Goal: Task Accomplishment & Management: Use online tool/utility

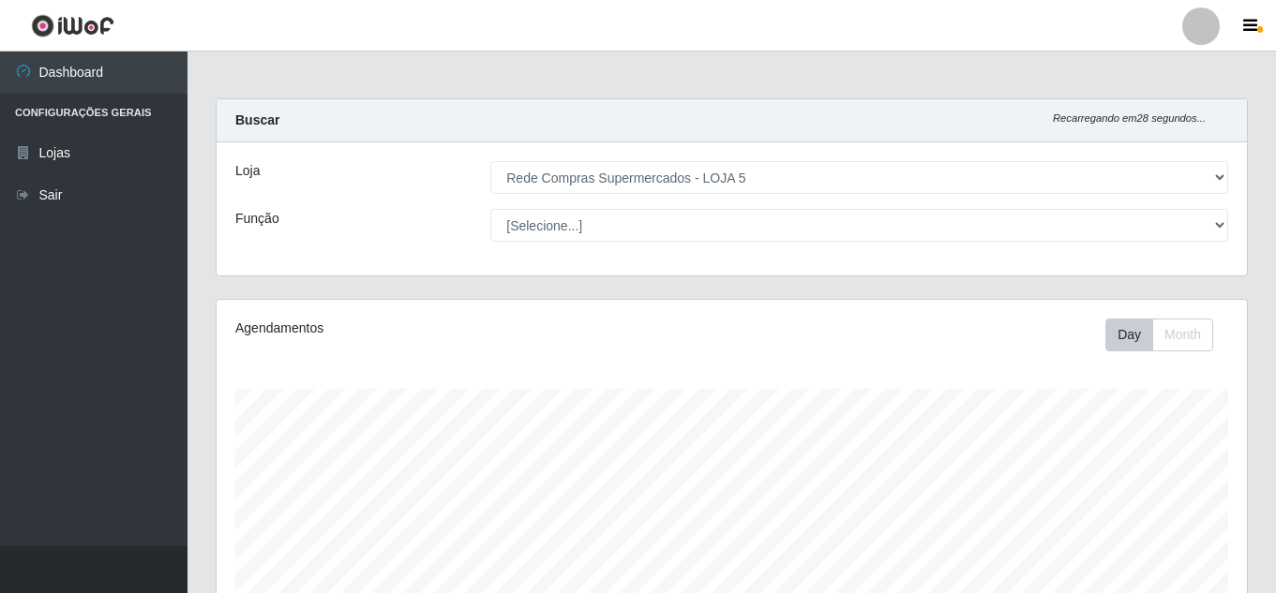
select select "397"
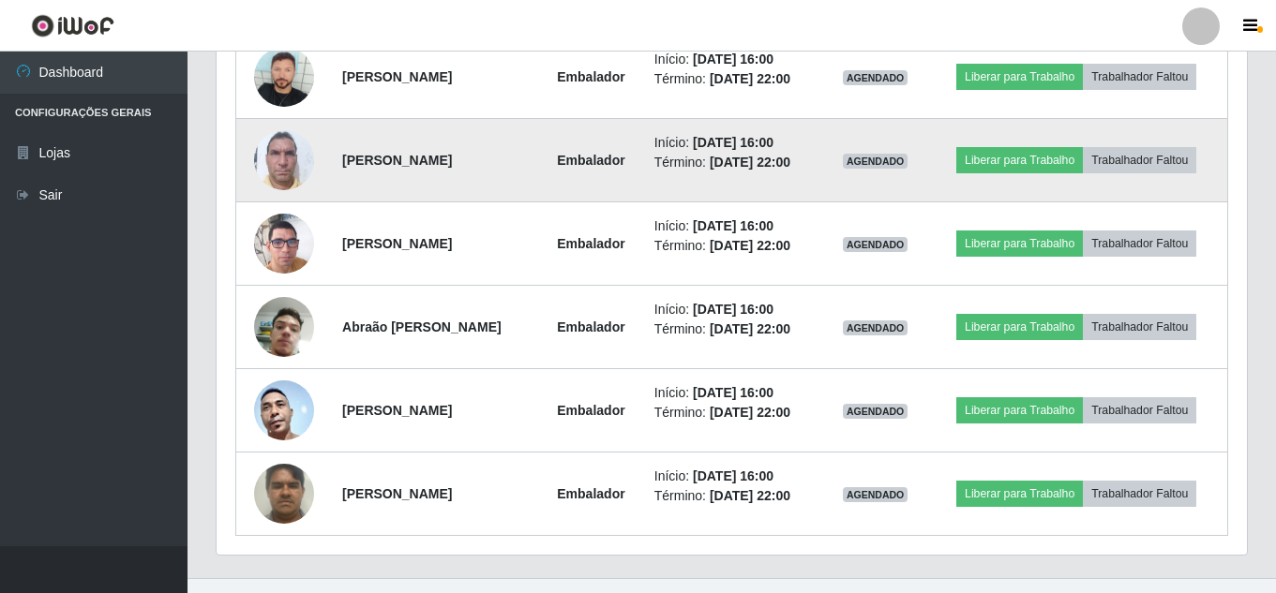
scroll to position [505, 0]
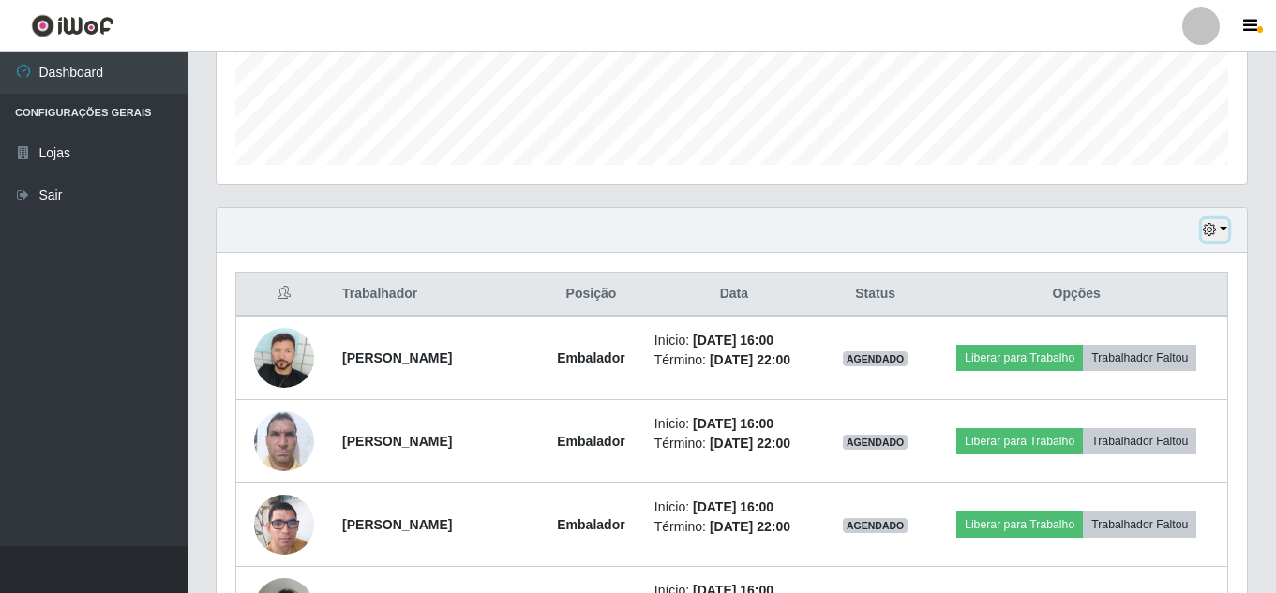
click at [1214, 229] on icon "button" at bounding box center [1209, 229] width 13 height 13
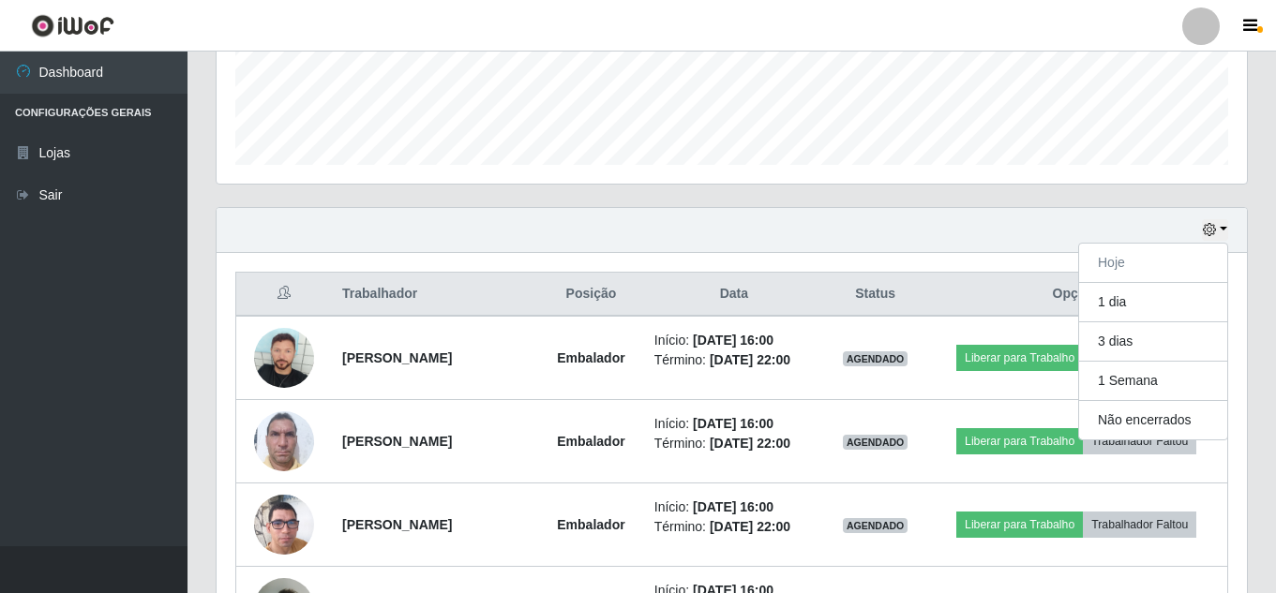
click at [864, 246] on div "Hoje 1 dia 3 dias 1 Semana Não encerrados" at bounding box center [732, 230] width 1030 height 45
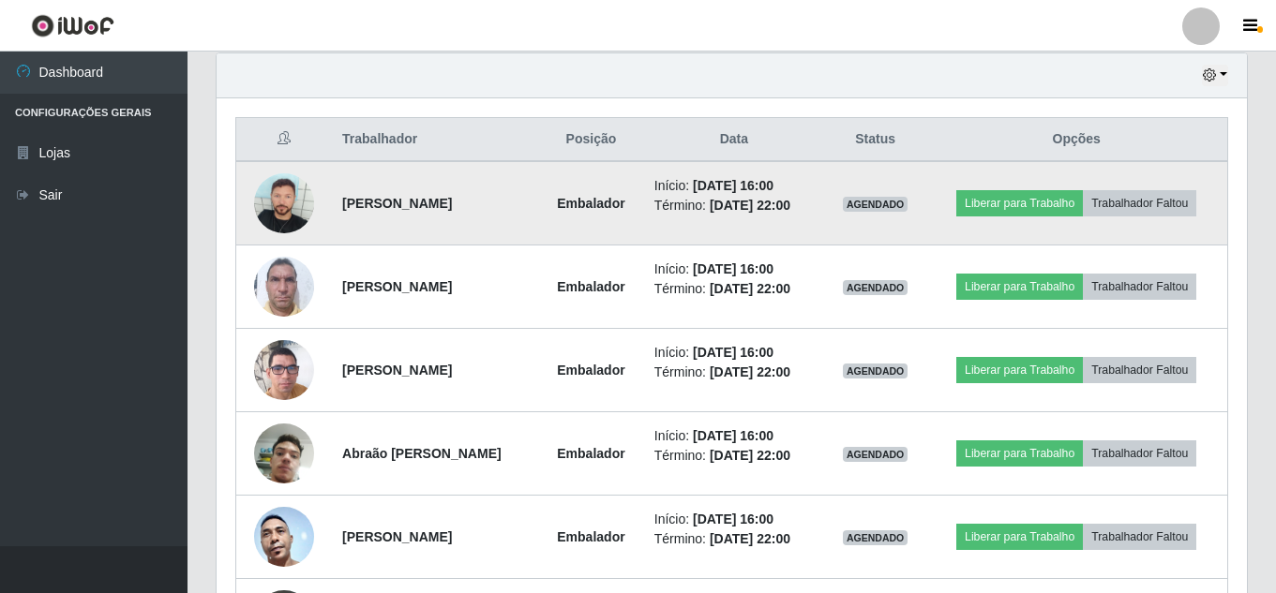
scroll to position [693, 0]
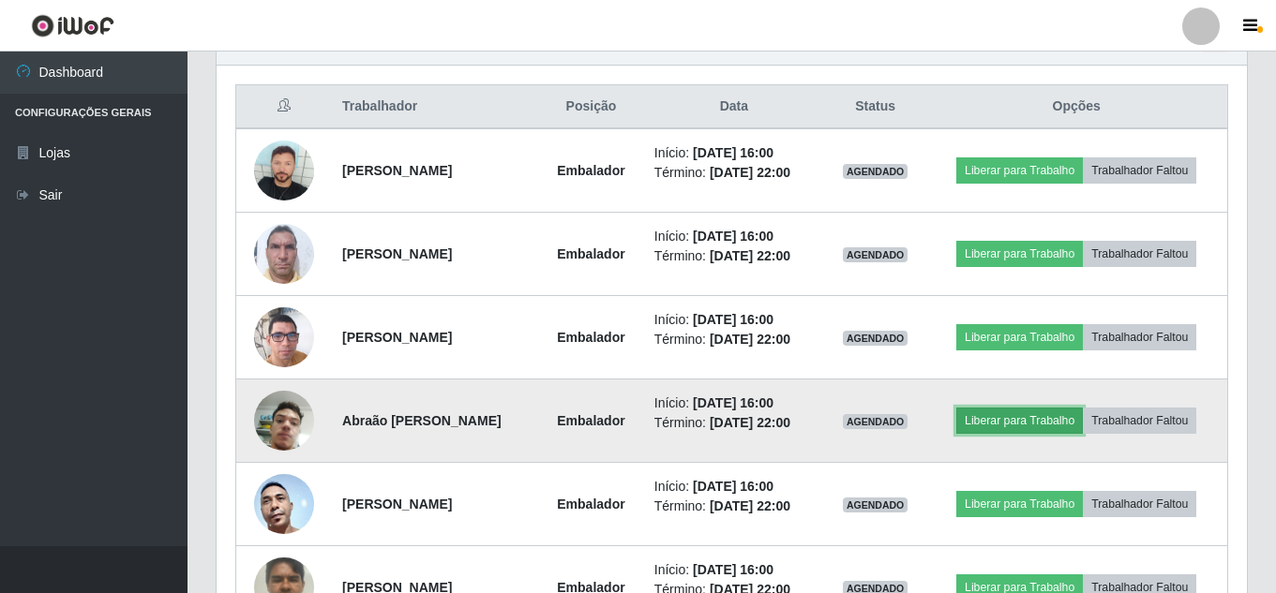
click at [1006, 422] on button "Liberar para Trabalho" at bounding box center [1019, 421] width 127 height 26
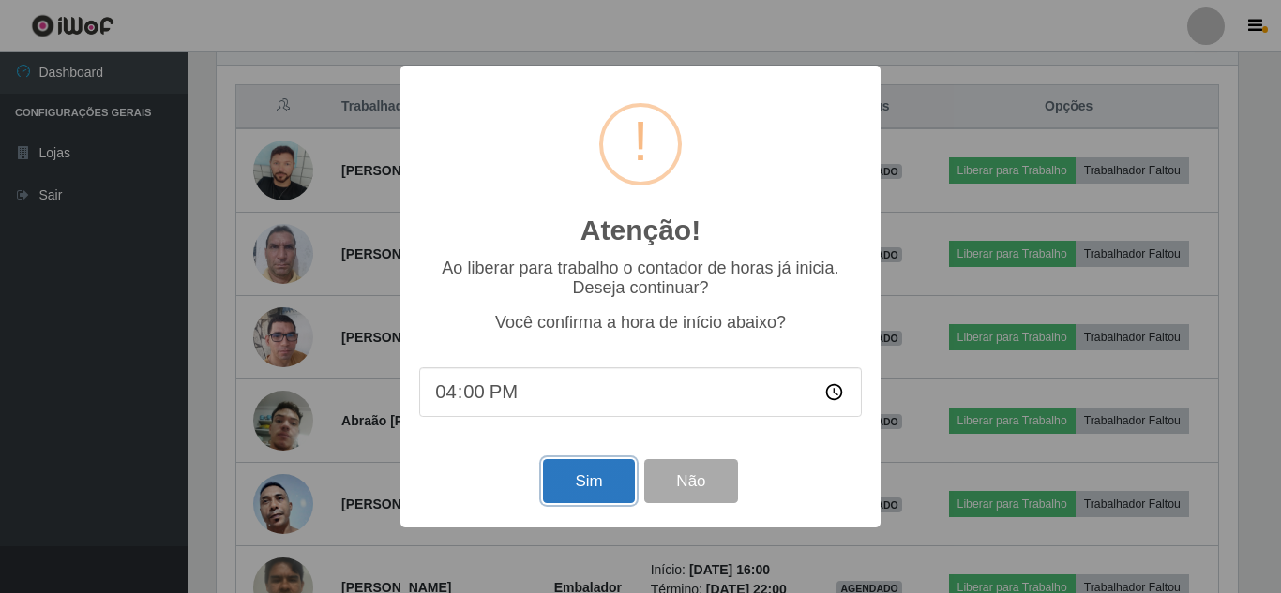
click at [554, 483] on button "Sim" at bounding box center [588, 481] width 91 height 44
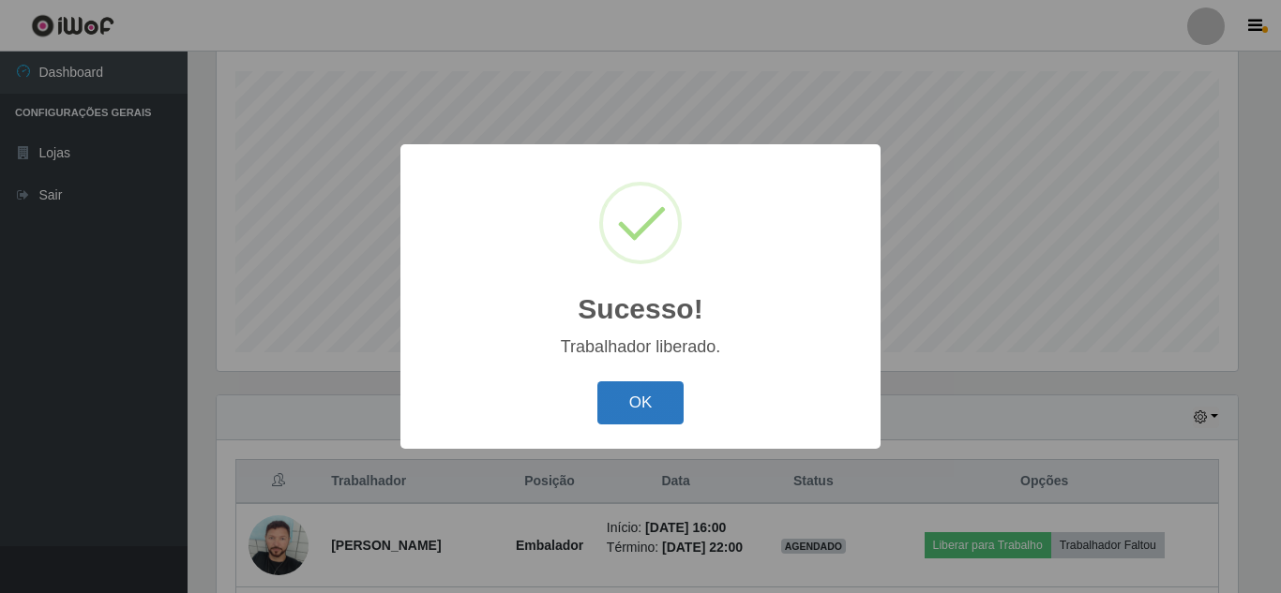
click at [636, 404] on button "OK" at bounding box center [640, 404] width 87 height 44
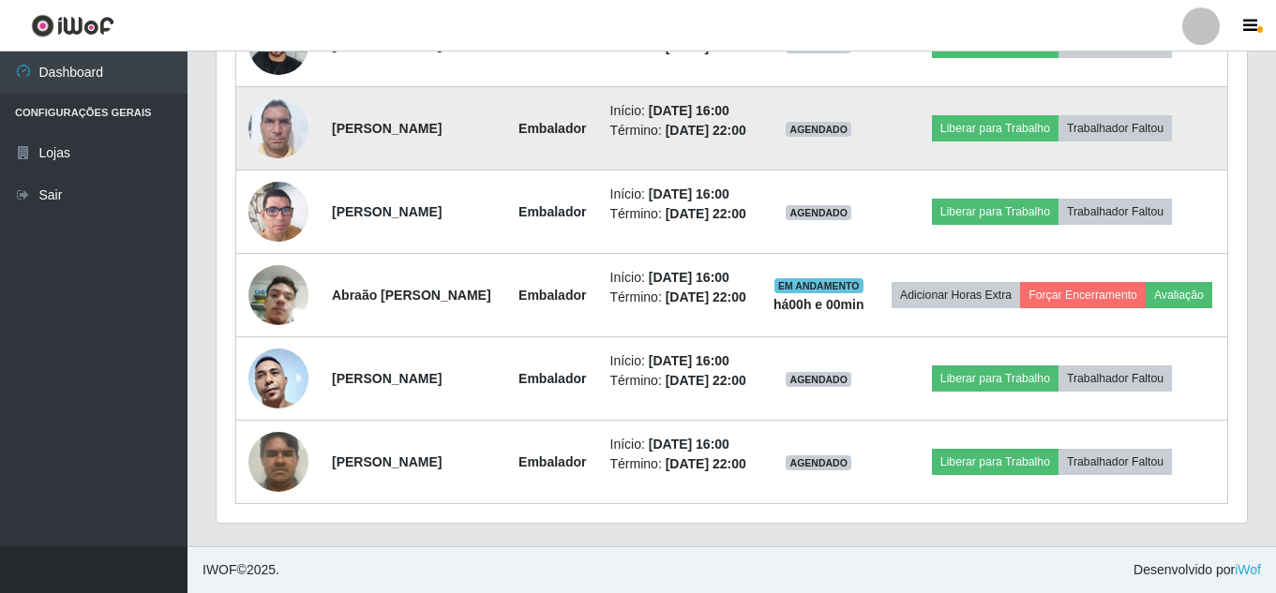
scroll to position [903, 0]
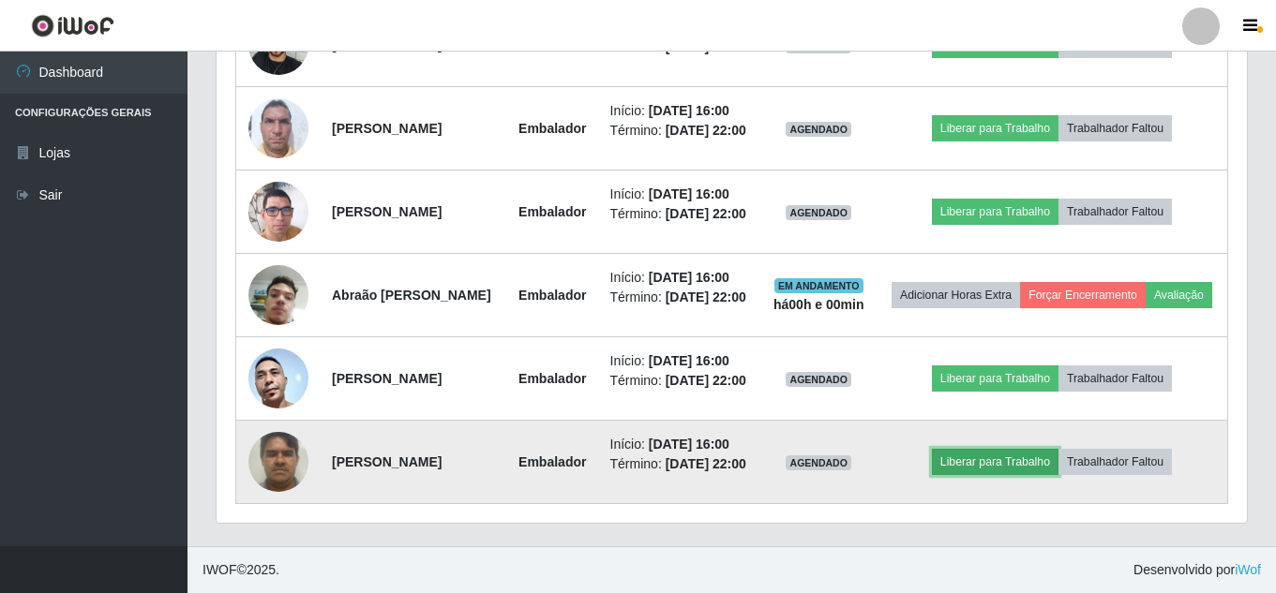
click at [1008, 452] on button "Liberar para Trabalho" at bounding box center [995, 462] width 127 height 26
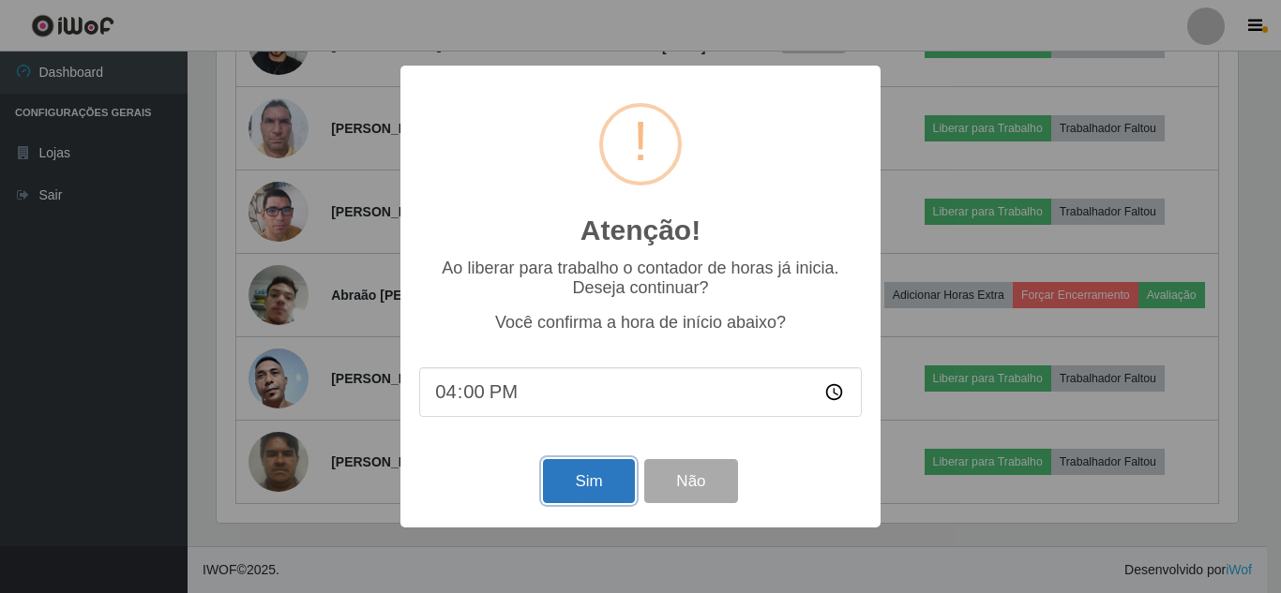
click at [580, 487] on button "Sim" at bounding box center [588, 481] width 91 height 44
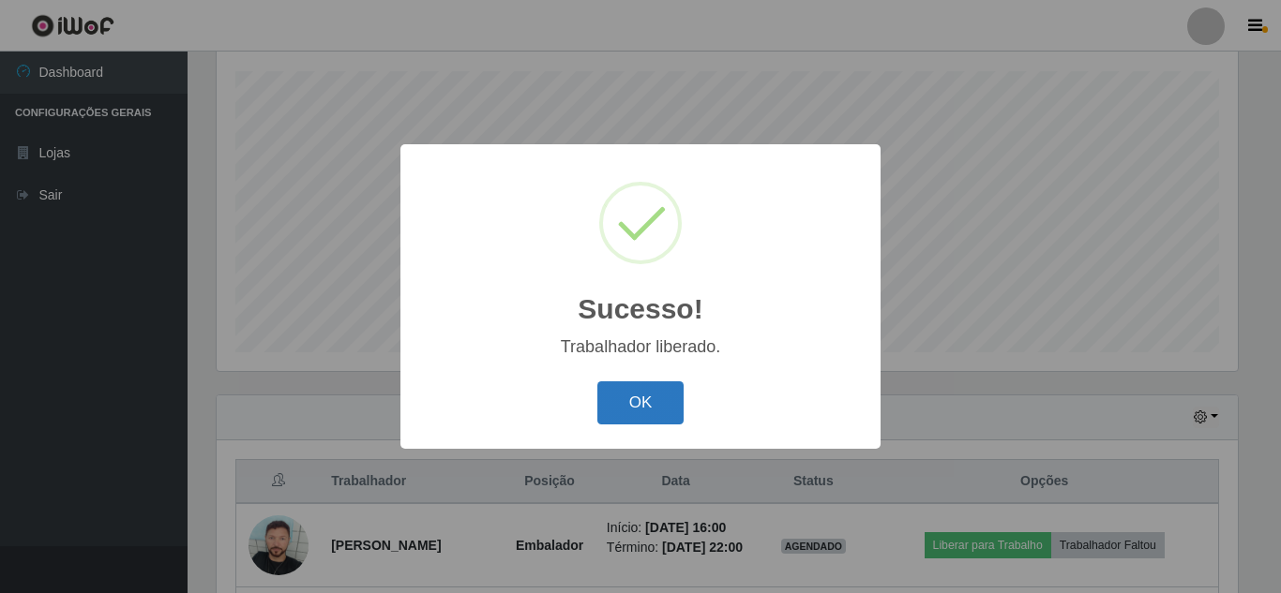
click at [648, 395] on button "OK" at bounding box center [640, 404] width 87 height 44
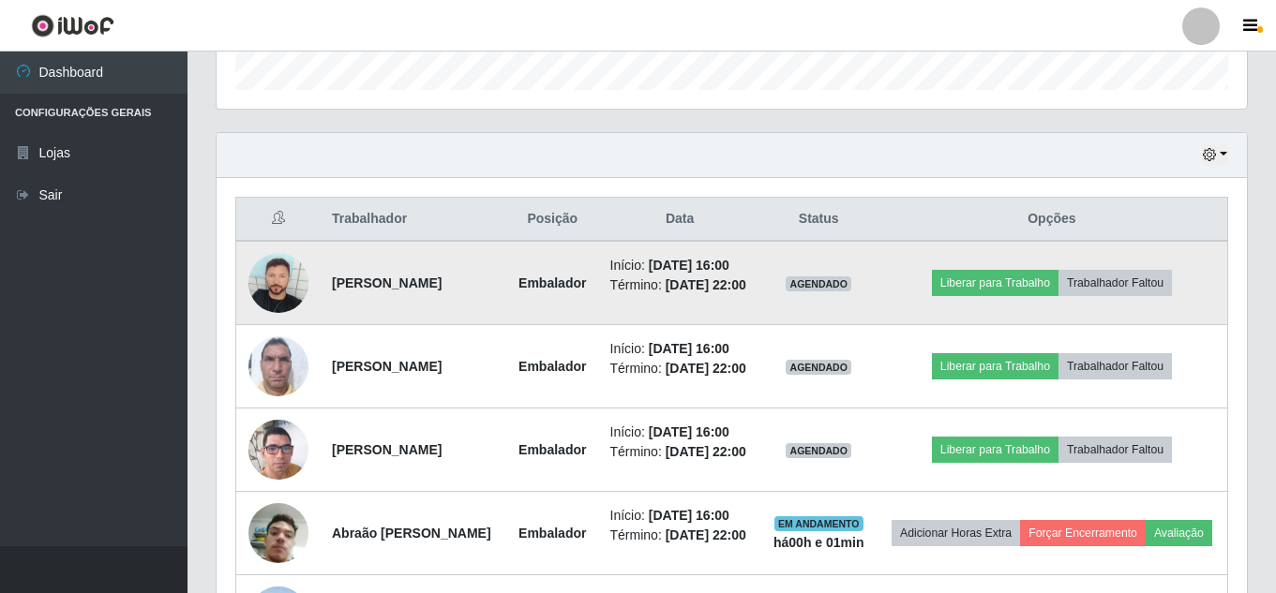
scroll to position [0, 0]
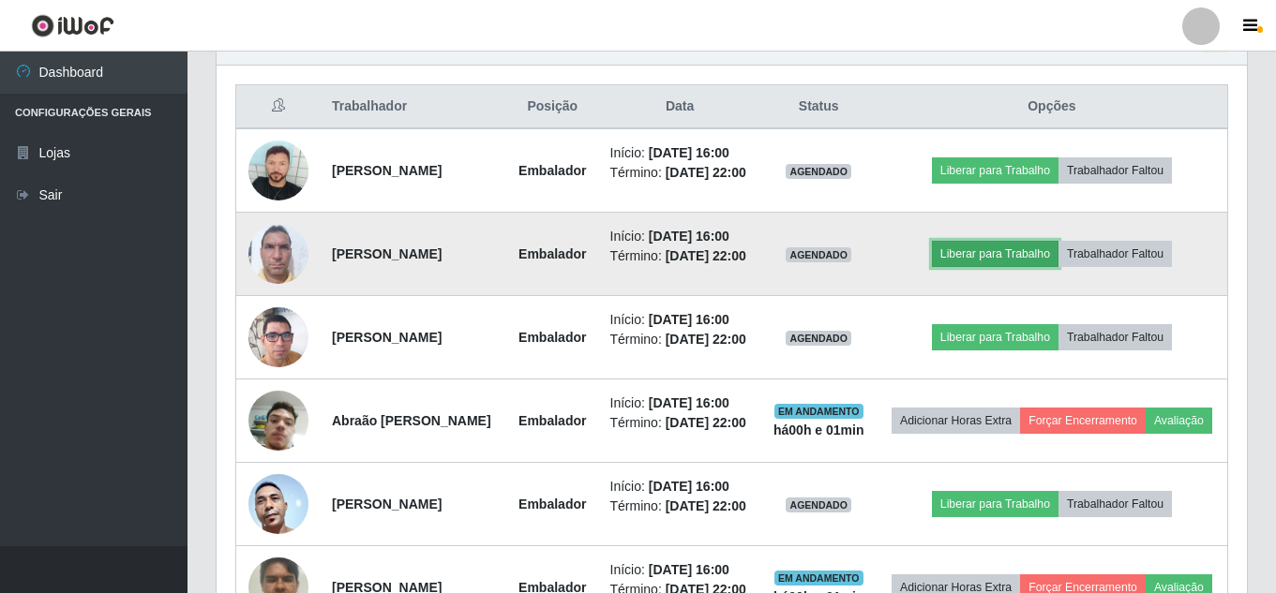
click at [1012, 267] on button "Liberar para Trabalho" at bounding box center [995, 254] width 127 height 26
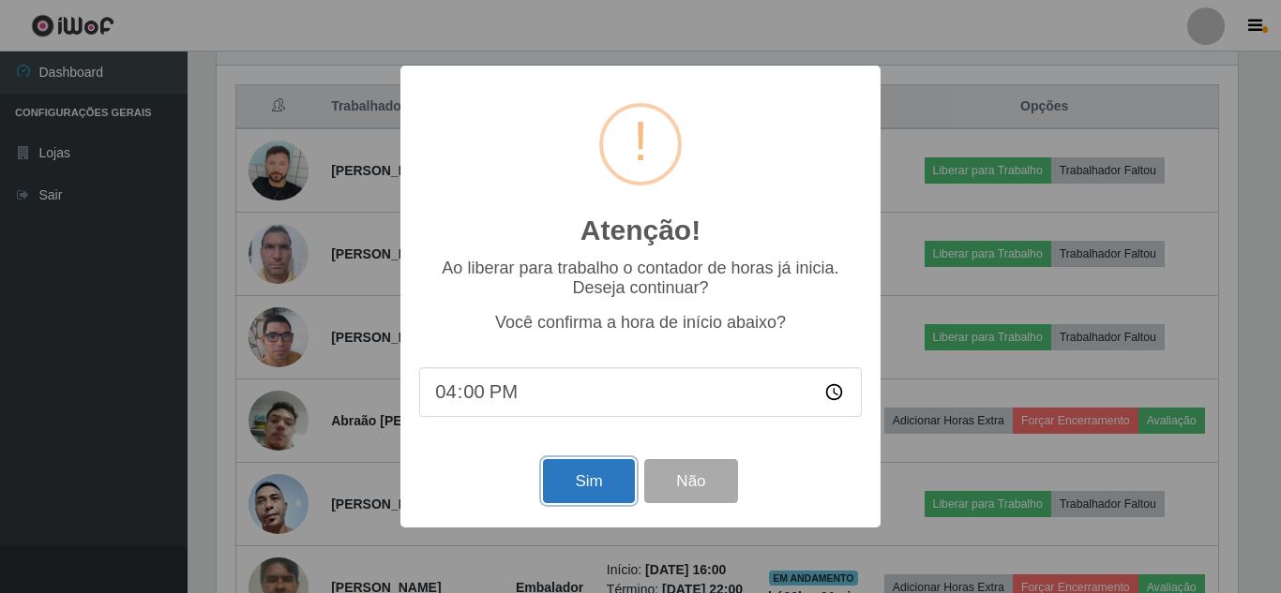
click at [592, 474] on button "Sim" at bounding box center [588, 481] width 91 height 44
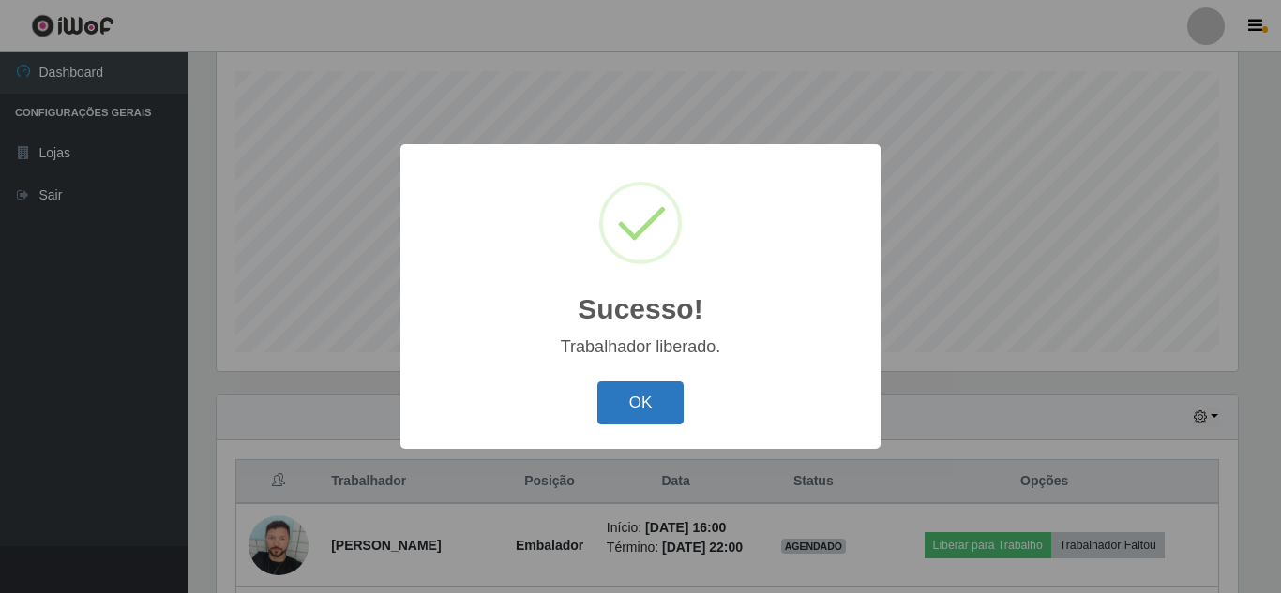
click at [641, 394] on button "OK" at bounding box center [640, 404] width 87 height 44
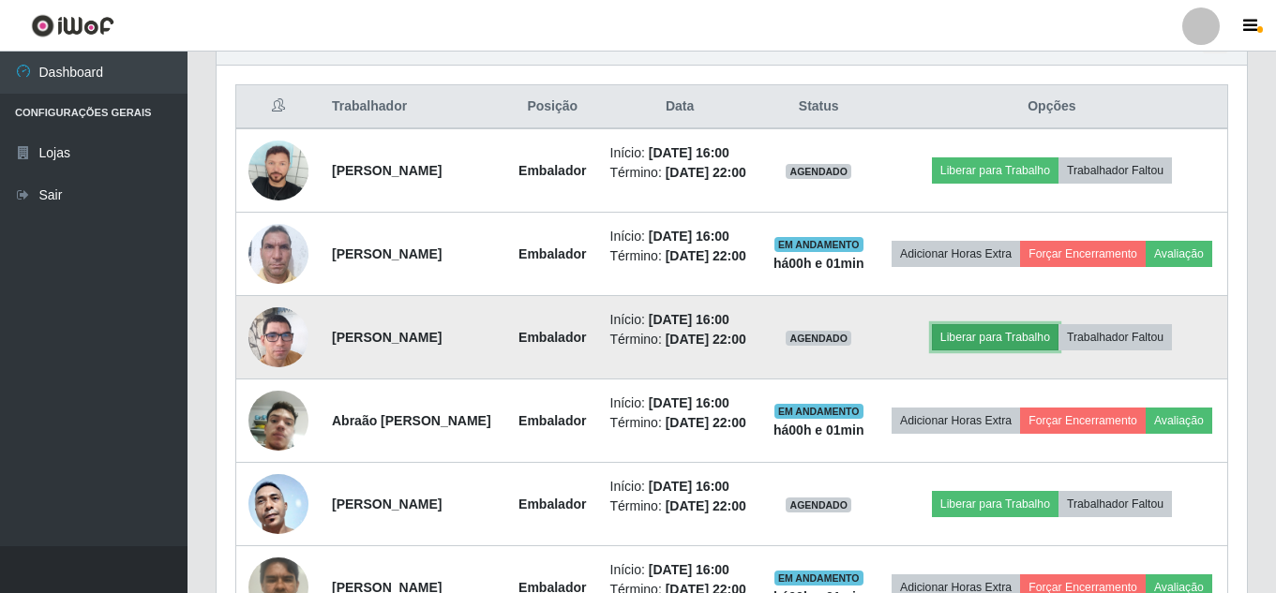
click at [972, 351] on button "Liberar para Trabalho" at bounding box center [995, 337] width 127 height 26
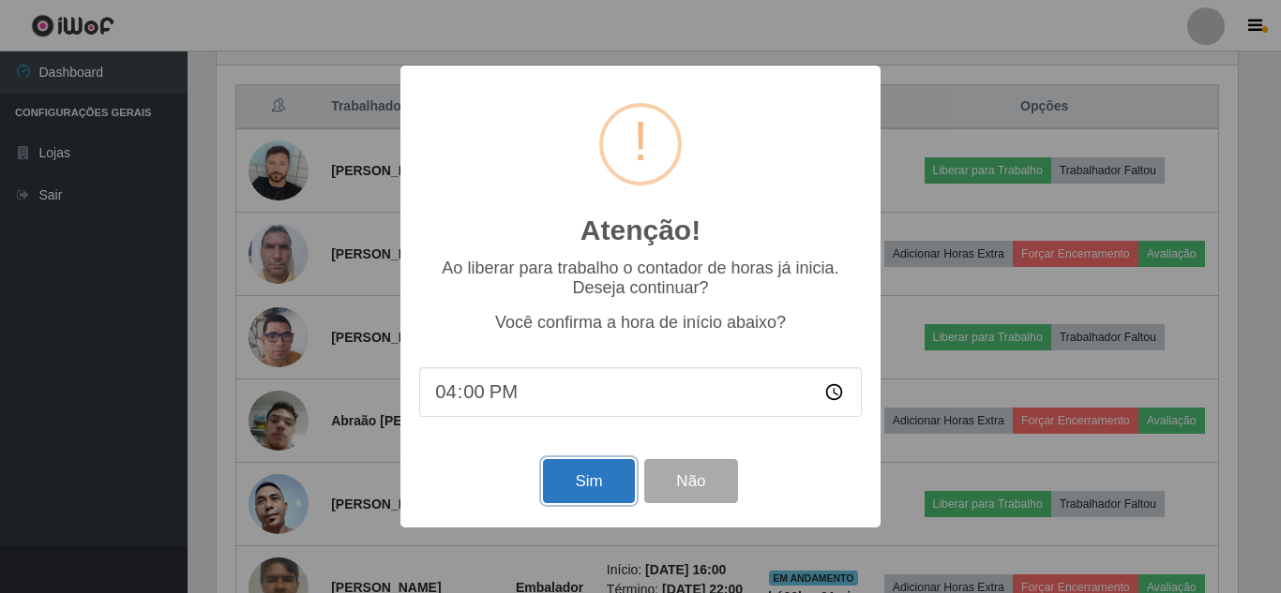
click at [598, 481] on button "Sim" at bounding box center [588, 481] width 91 height 44
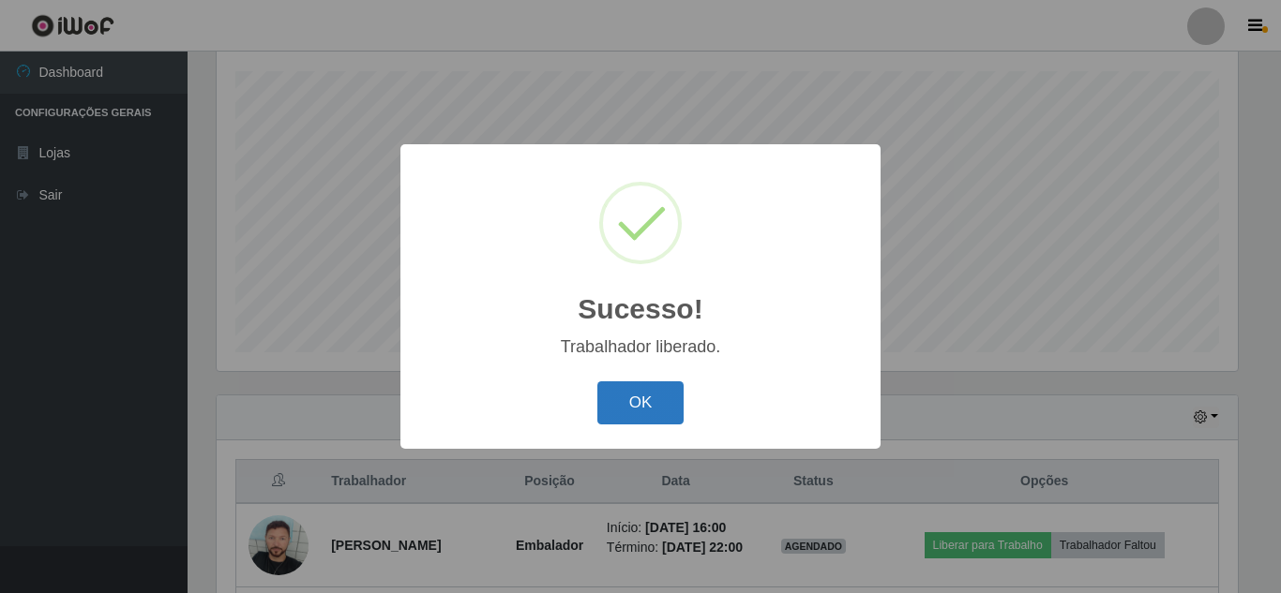
click at [664, 398] on button "OK" at bounding box center [640, 404] width 87 height 44
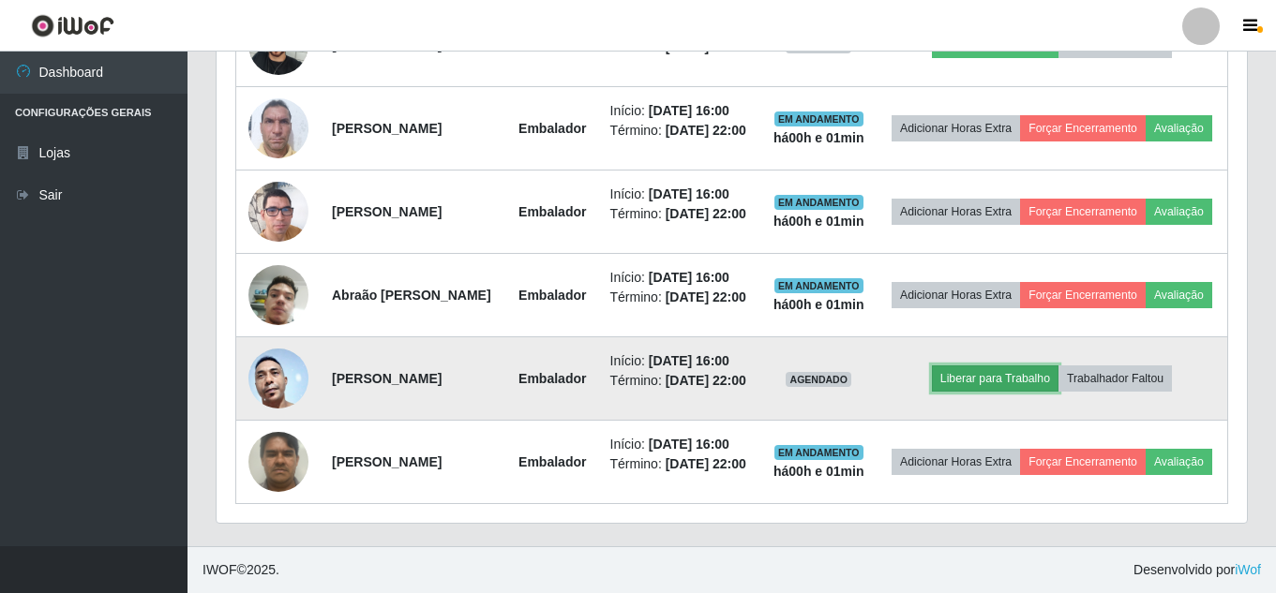
click at [975, 366] on button "Liberar para Trabalho" at bounding box center [995, 379] width 127 height 26
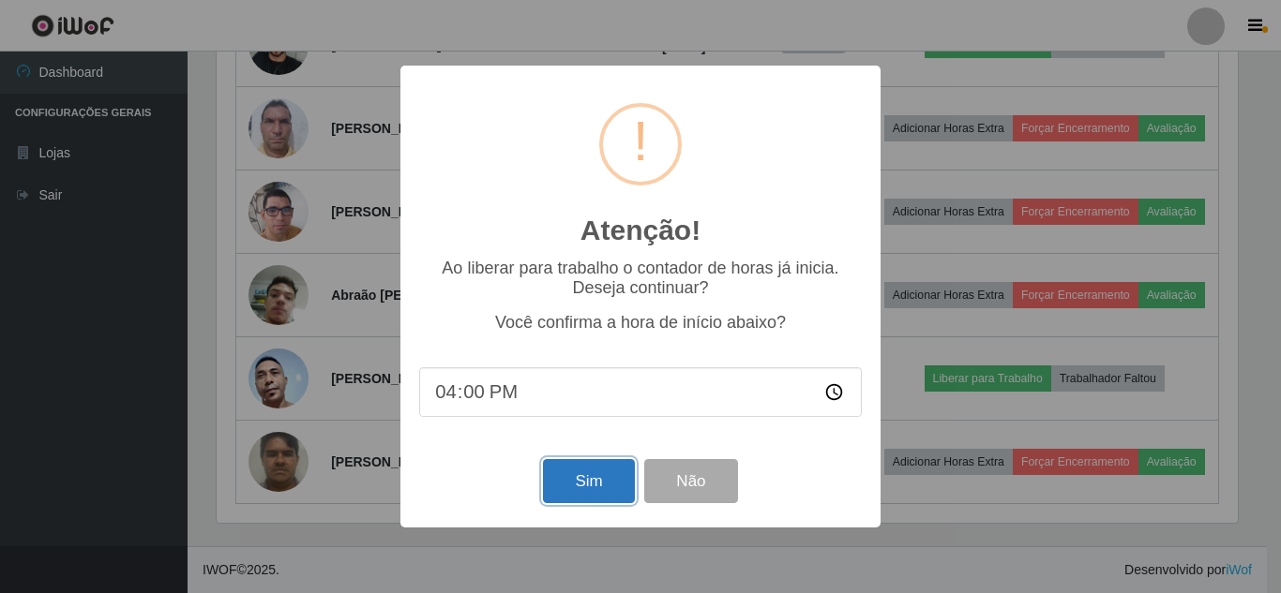
click at [582, 479] on button "Sim" at bounding box center [588, 481] width 91 height 44
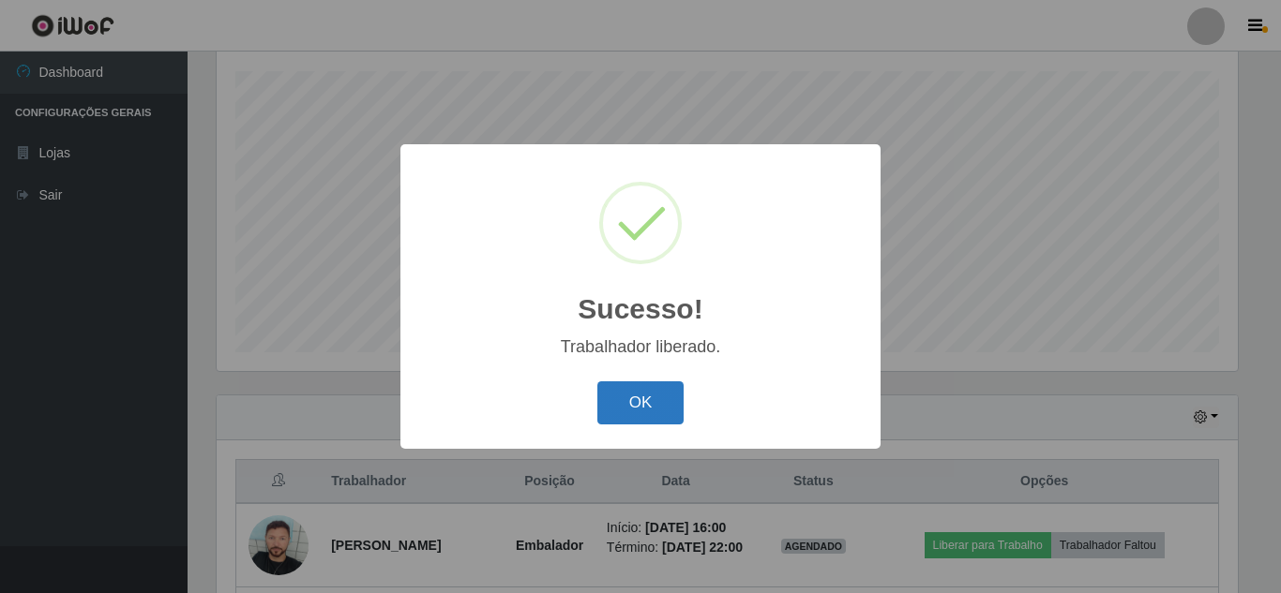
click at [637, 398] on button "OK" at bounding box center [640, 404] width 87 height 44
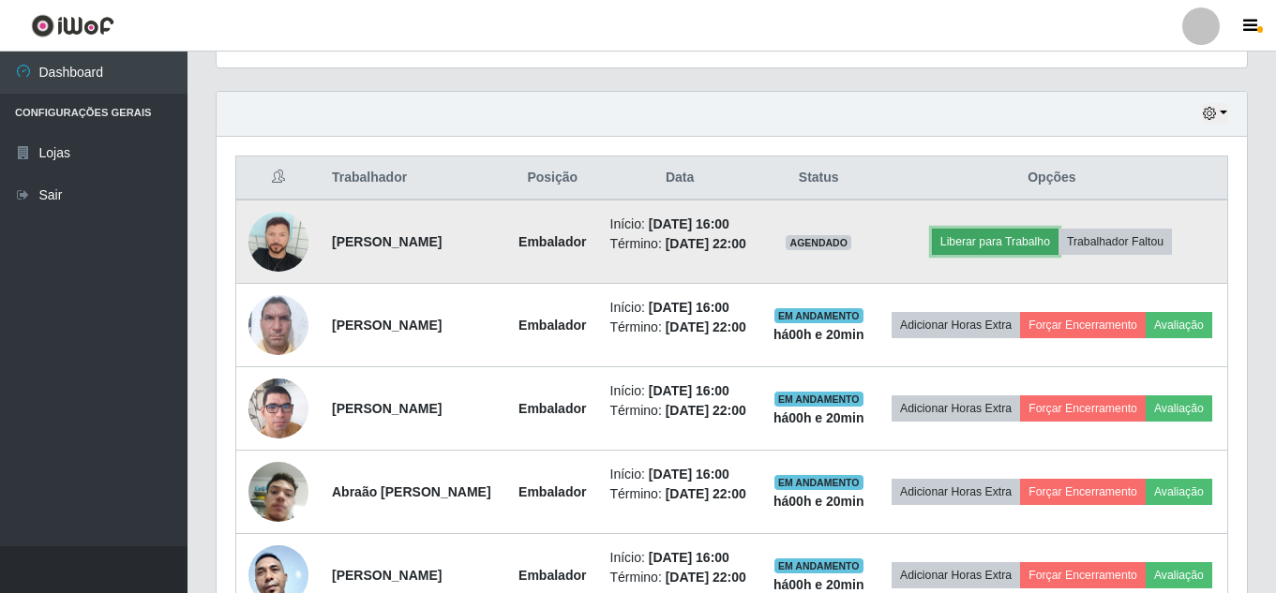
click at [1018, 247] on button "Liberar para Trabalho" at bounding box center [995, 242] width 127 height 26
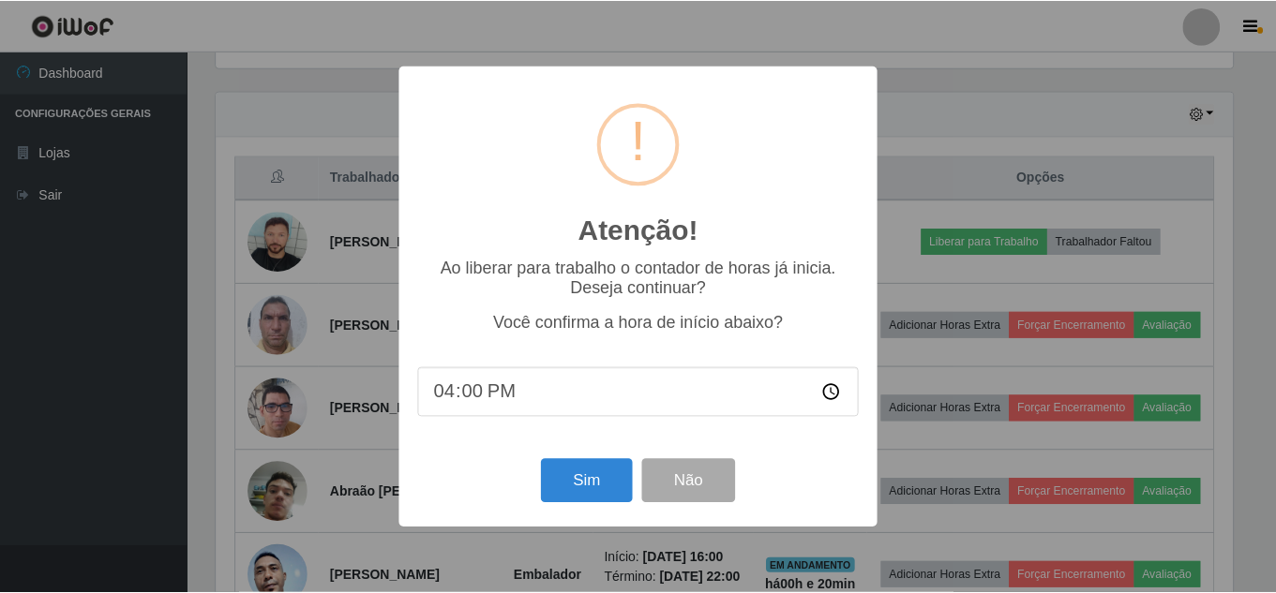
scroll to position [389, 1021]
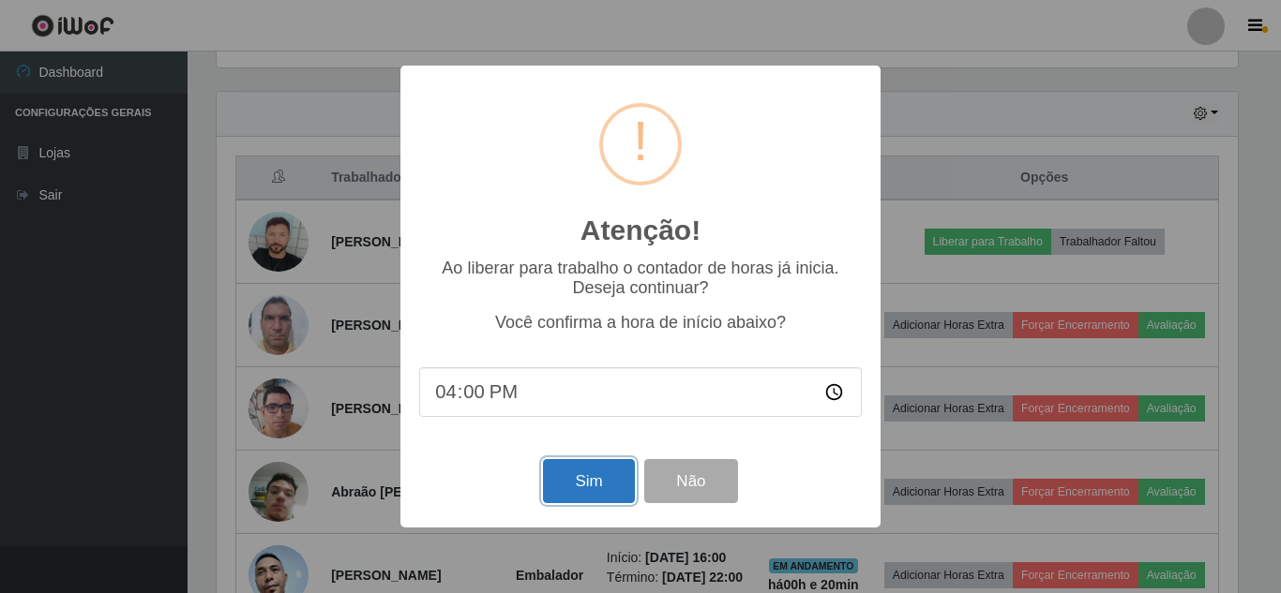
click at [592, 477] on button "Sim" at bounding box center [588, 481] width 91 height 44
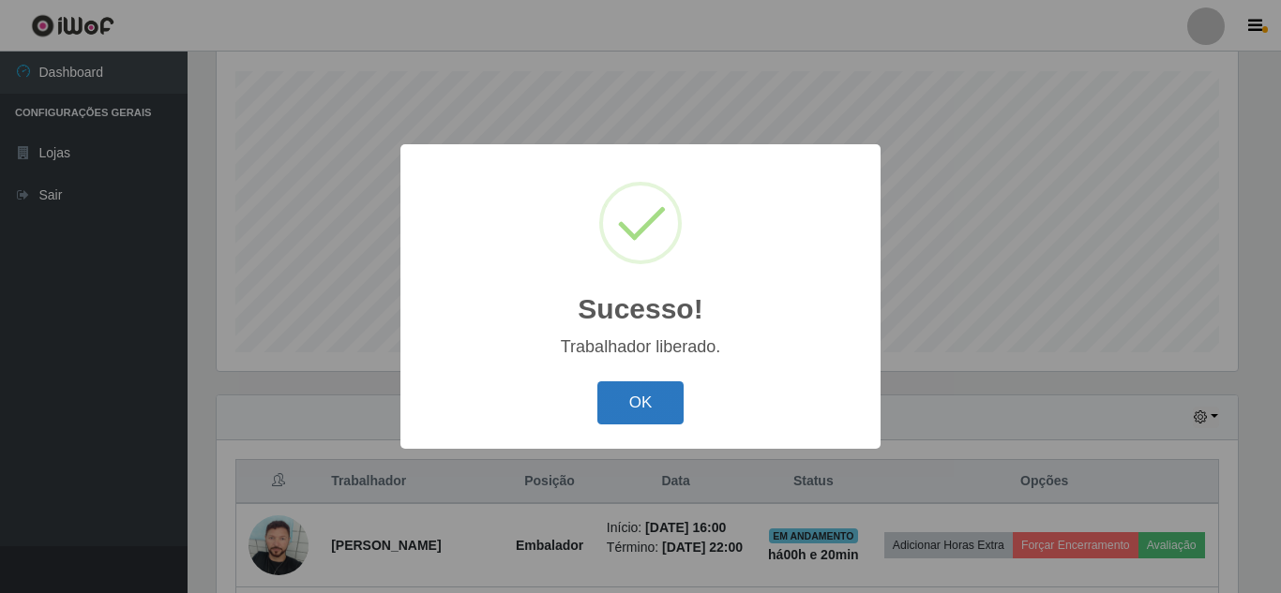
click at [657, 398] on button "OK" at bounding box center [640, 404] width 87 height 44
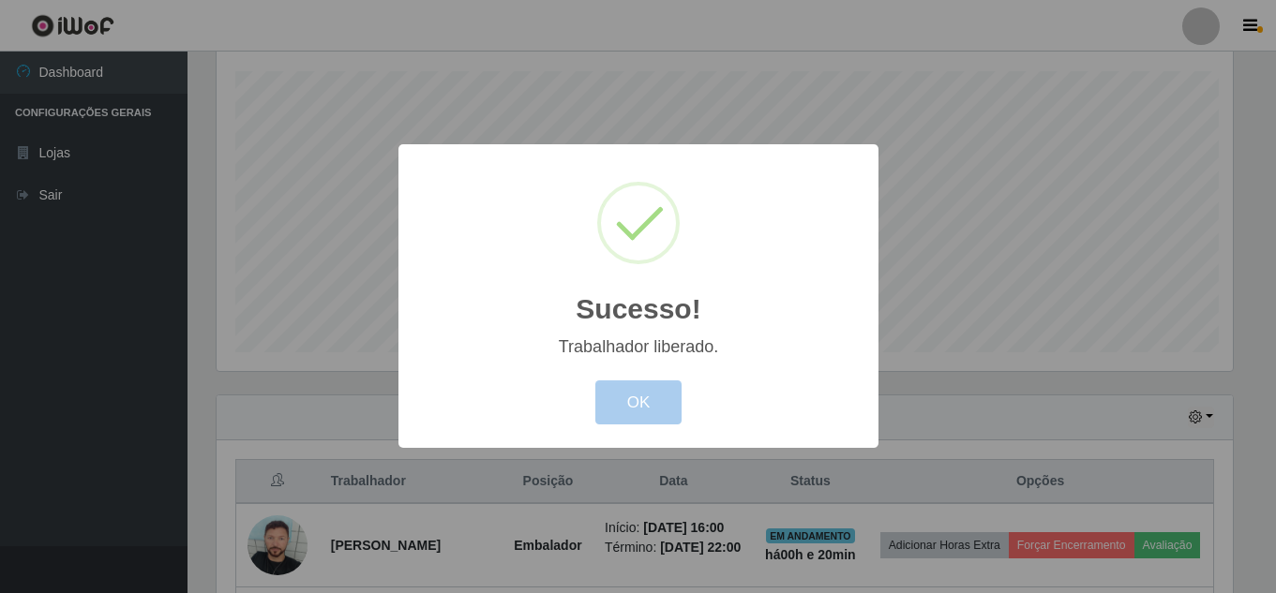
scroll to position [389, 1030]
